Goal: Check status: Check status

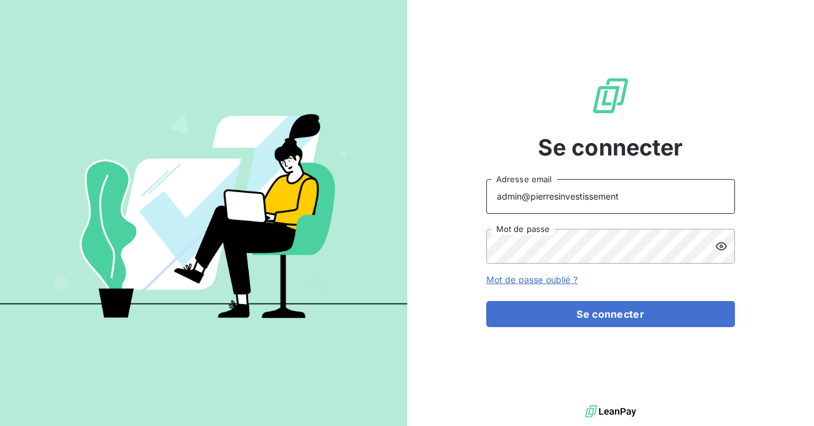
click at [623, 194] on input "admin@pierresinvestissement" at bounding box center [610, 196] width 249 height 35
type input "admin@mavrommatisreception"
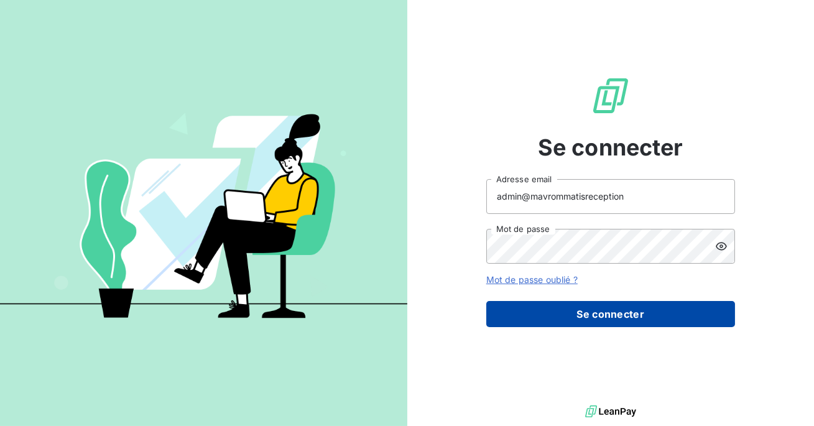
click at [591, 318] on button "Se connecter" at bounding box center [610, 314] width 249 height 26
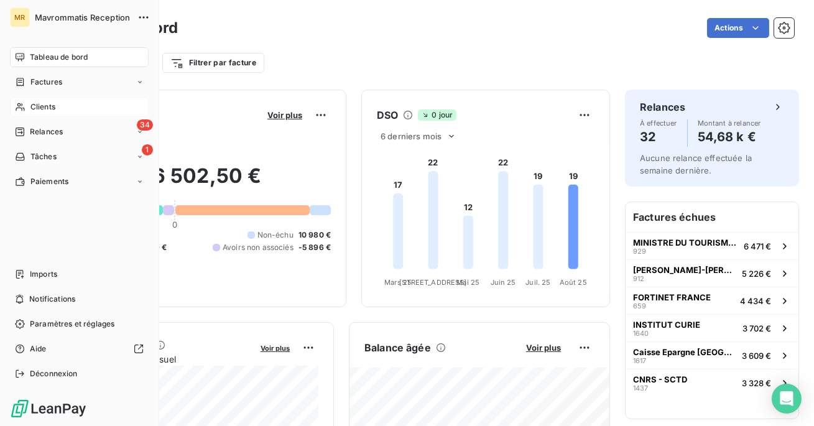
click at [16, 106] on icon at bounding box center [20, 107] width 11 height 10
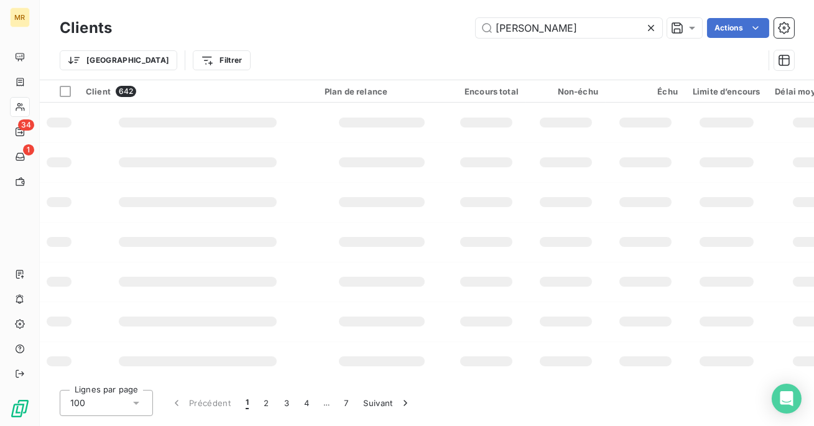
type input "[PERSON_NAME]"
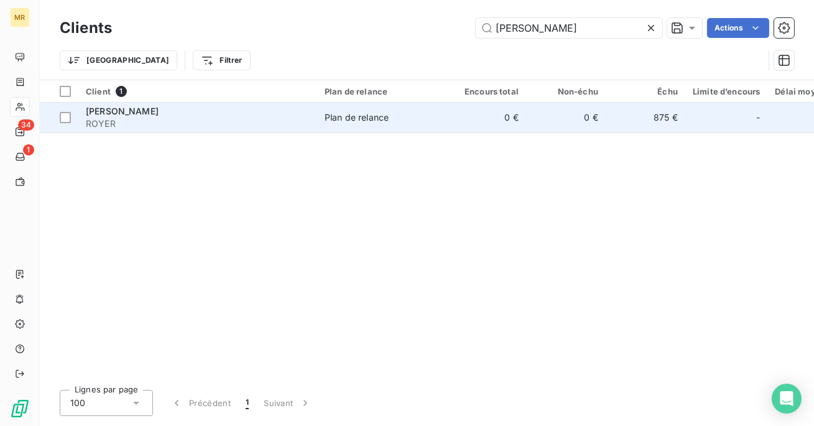
click at [218, 122] on span "ROYER" at bounding box center [198, 124] width 224 height 12
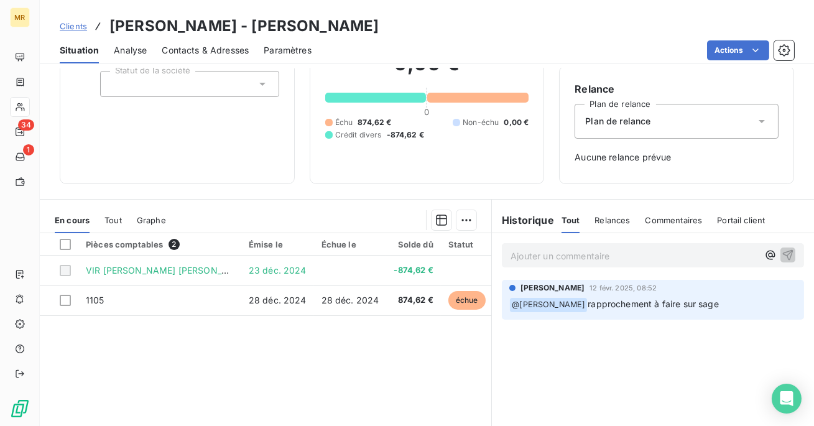
scroll to position [76, 0]
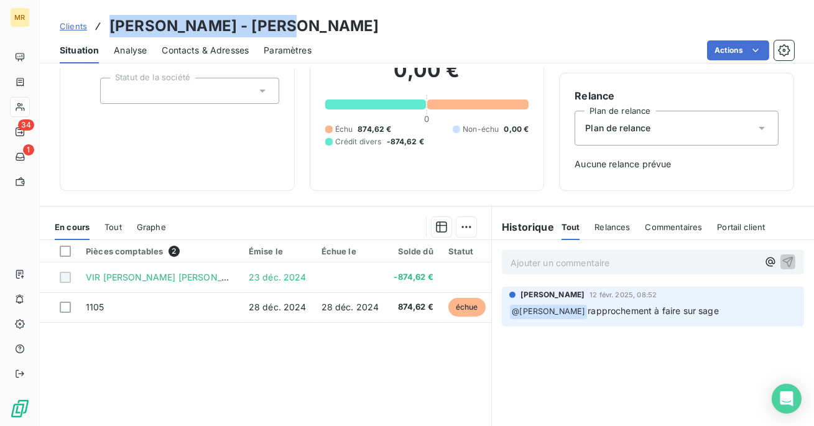
drag, startPoint x: 292, startPoint y: 22, endPoint x: 103, endPoint y: 27, distance: 189.7
click at [103, 27] on div "Clients [PERSON_NAME] - [PERSON_NAME]" at bounding box center [427, 26] width 774 height 22
copy h3 "[PERSON_NAME] - [PERSON_NAME]"
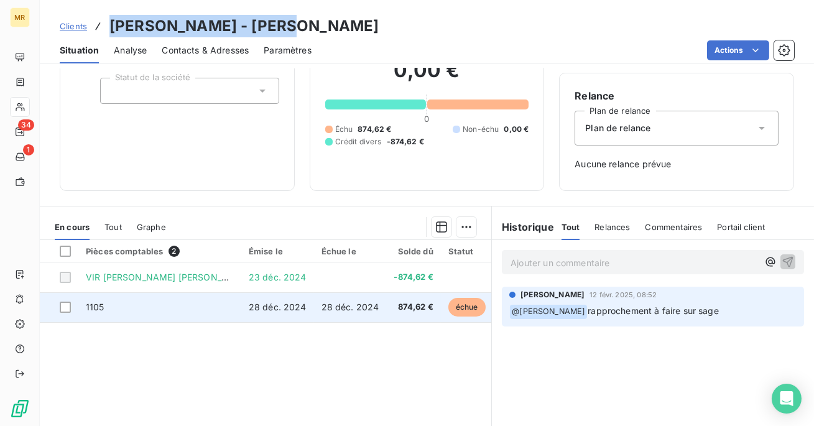
click at [257, 317] on td "28 déc. 2024" at bounding box center [277, 307] width 73 height 30
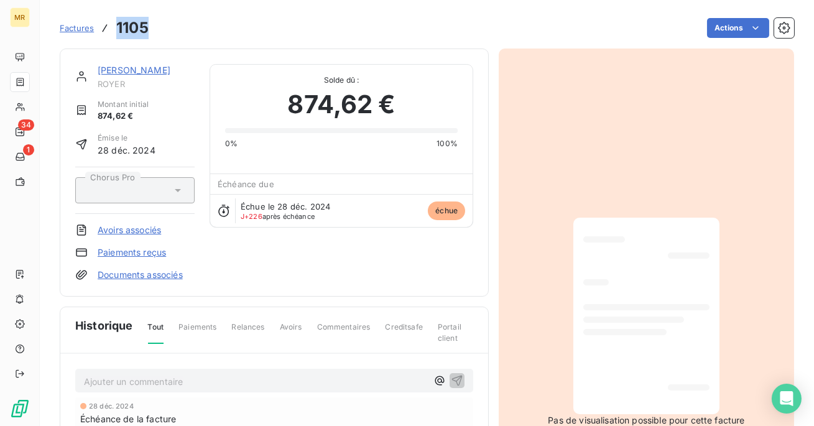
drag, startPoint x: 148, startPoint y: 25, endPoint x: 117, endPoint y: 24, distance: 31.1
click at [117, 24] on div "Factures 1105 Actions" at bounding box center [427, 28] width 734 height 26
copy h3 "1105"
